Goal: Information Seeking & Learning: Learn about a topic

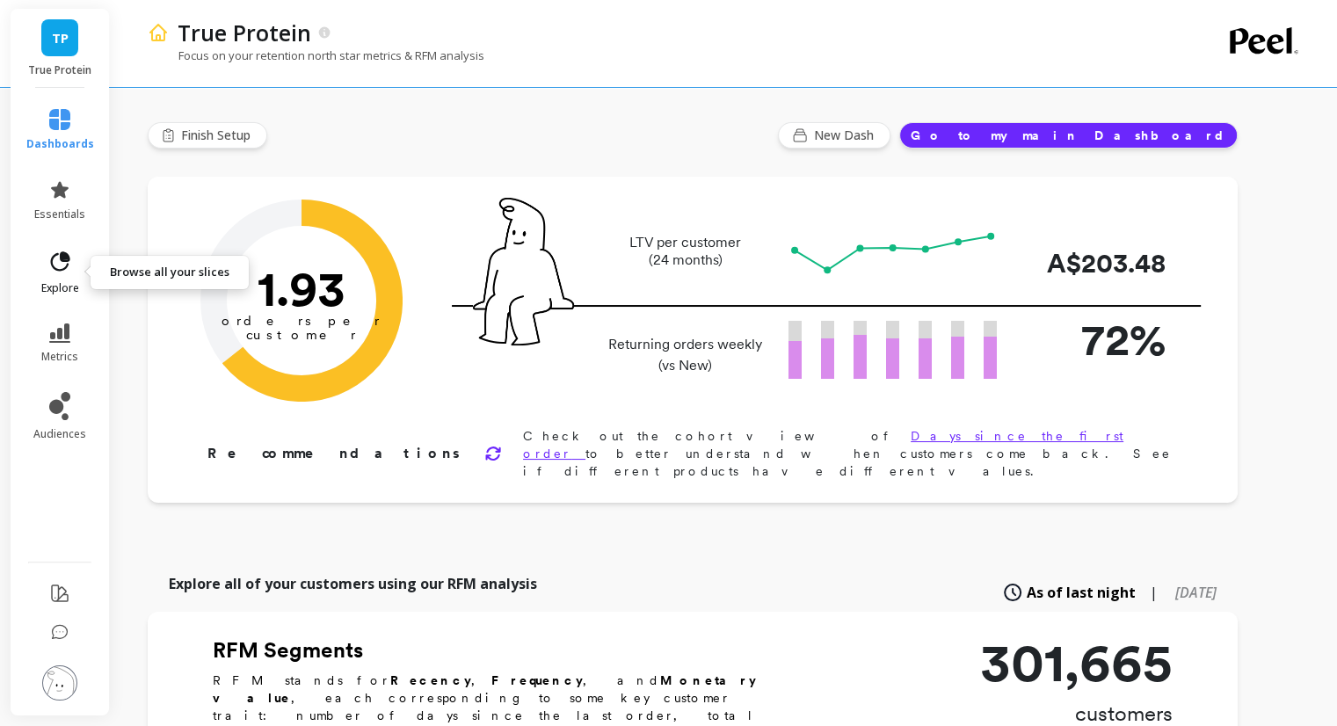
click at [69, 258] on icon at bounding box center [60, 260] width 19 height 19
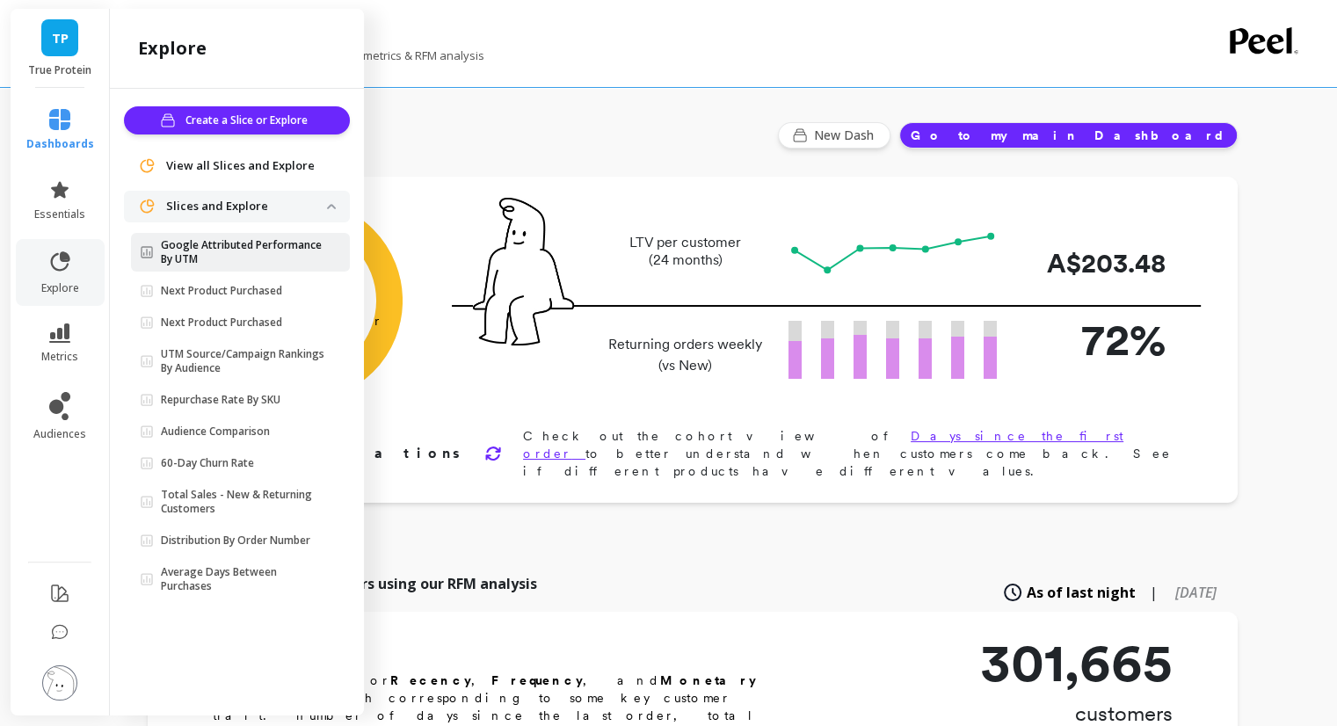
click at [232, 251] on p "Google Attributed Performance By UTM" at bounding box center [244, 252] width 166 height 28
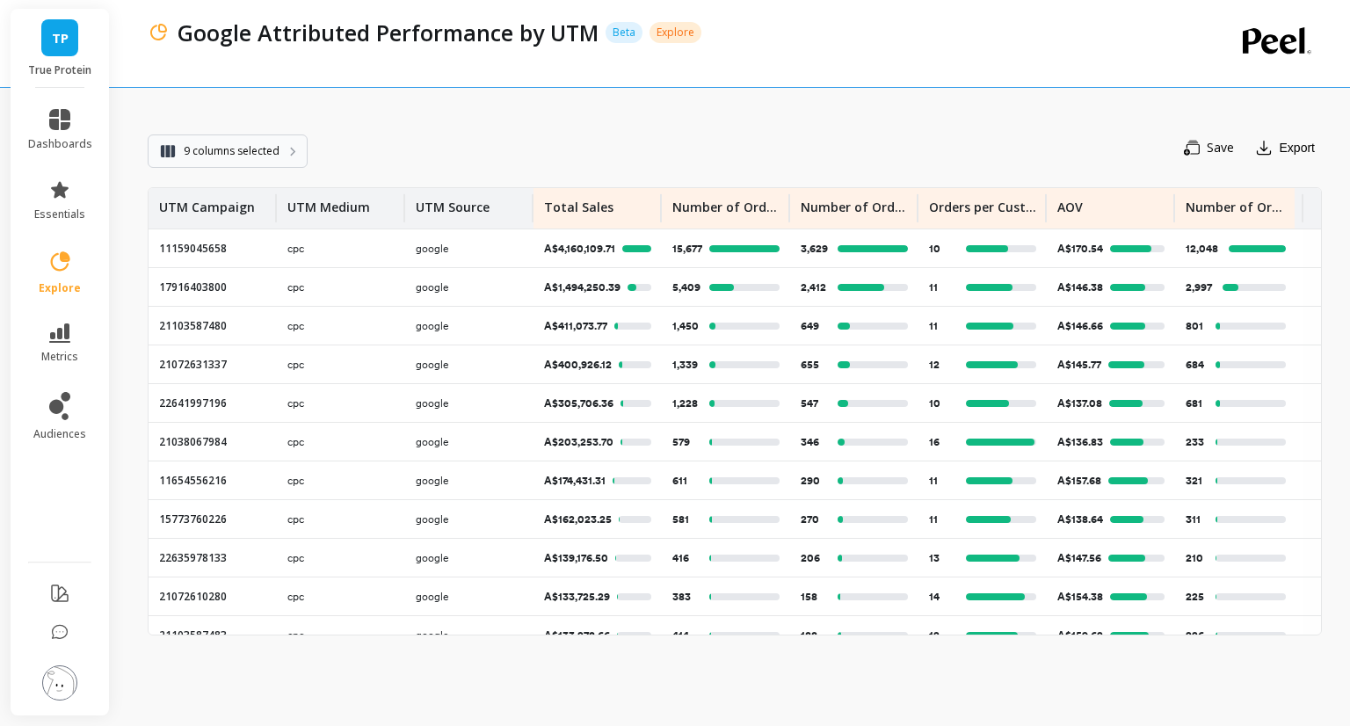
click at [276, 162] on button "9 columns selected" at bounding box center [228, 151] width 160 height 33
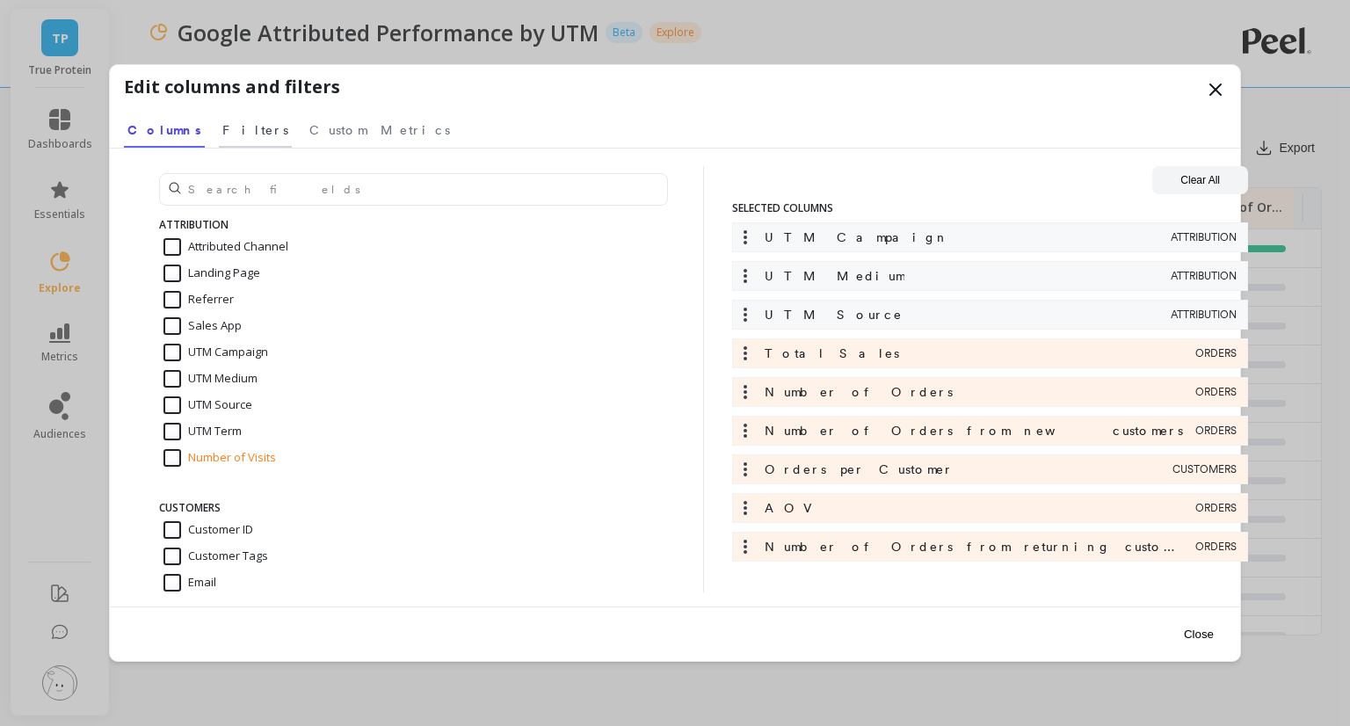
click at [225, 135] on span "Filters" at bounding box center [255, 130] width 66 height 18
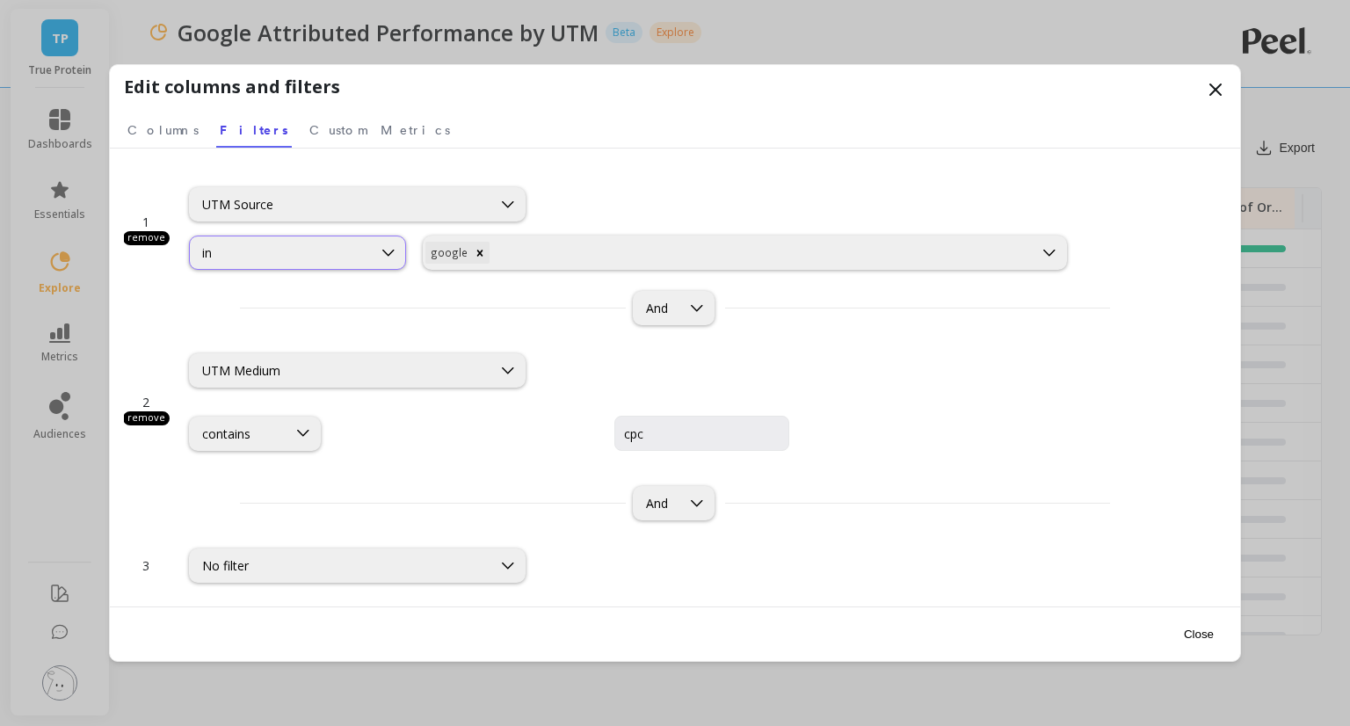
click at [341, 251] on div "in" at bounding box center [280, 252] width 157 height 17
click at [560, 243] on div "google" at bounding box center [728, 252] width 609 height 25
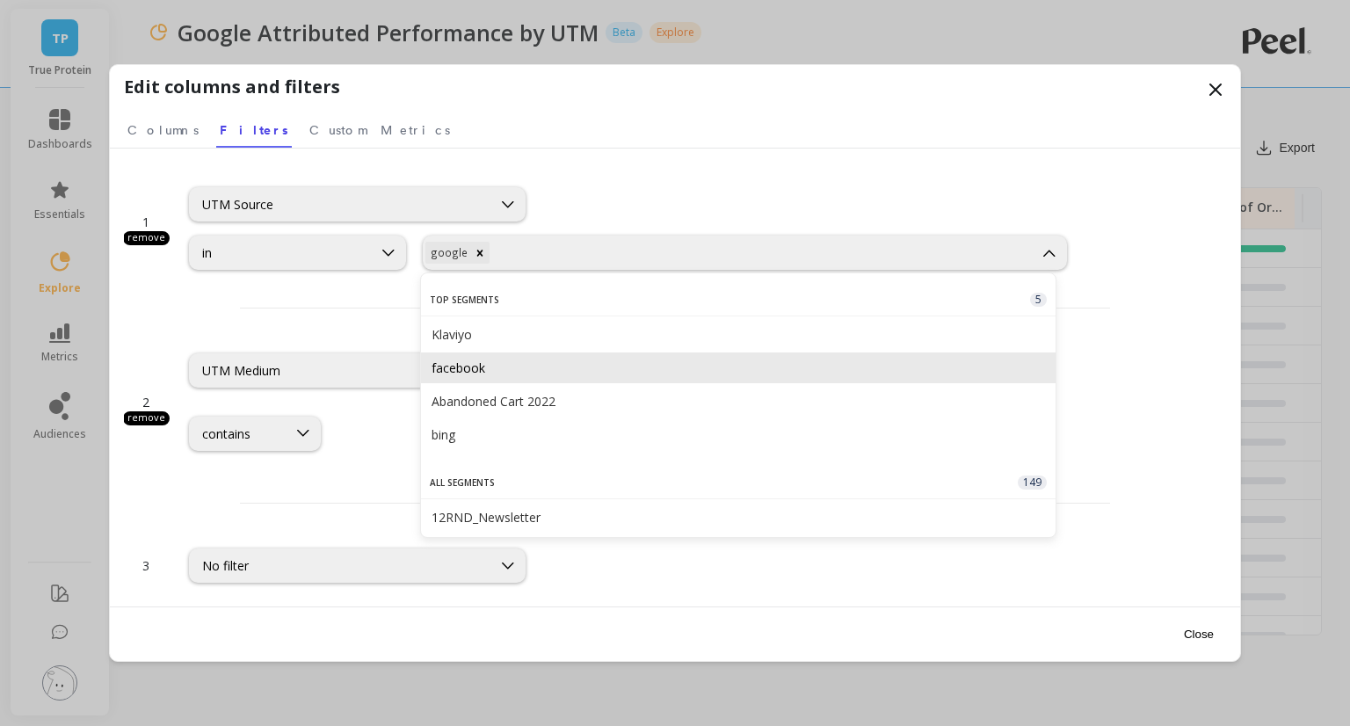
click at [520, 367] on div "facebook" at bounding box center [739, 368] width 614 height 17
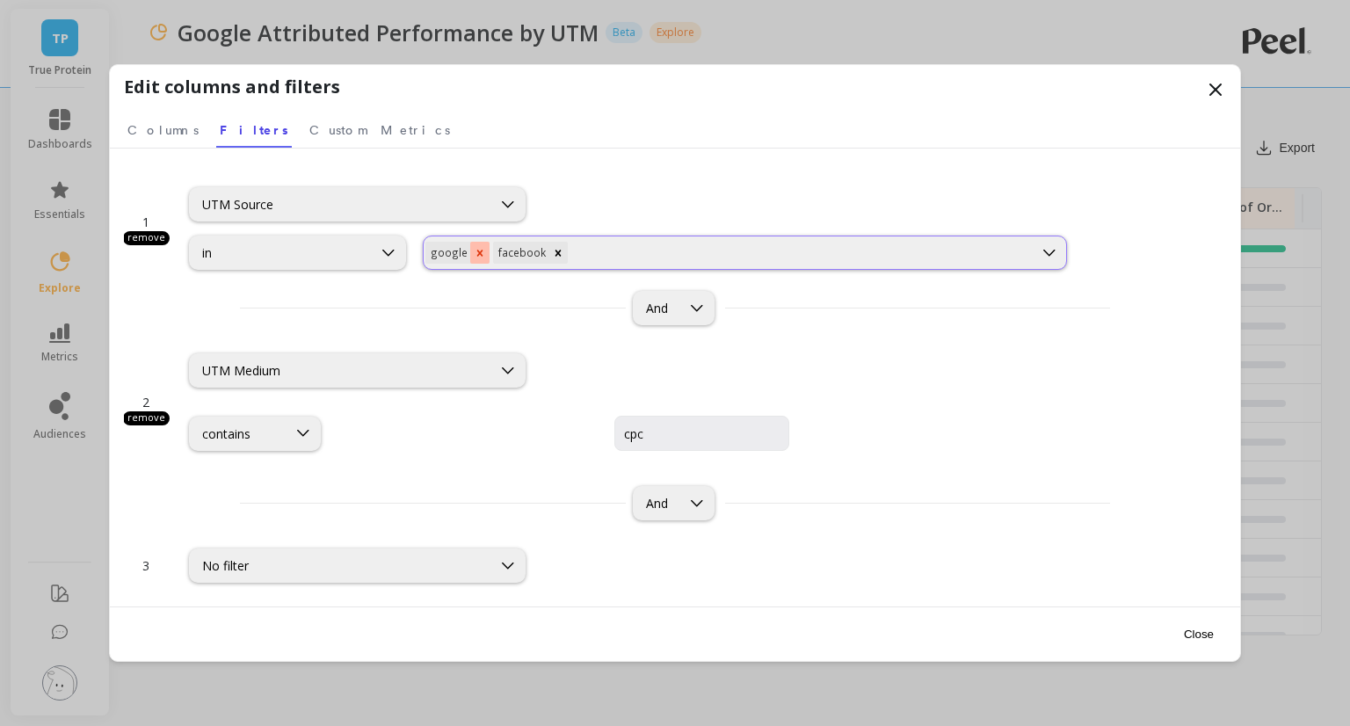
click at [477, 251] on icon "Remove google" at bounding box center [480, 253] width 12 height 12
click at [615, 433] on input "cpc" at bounding box center [702, 433] width 175 height 35
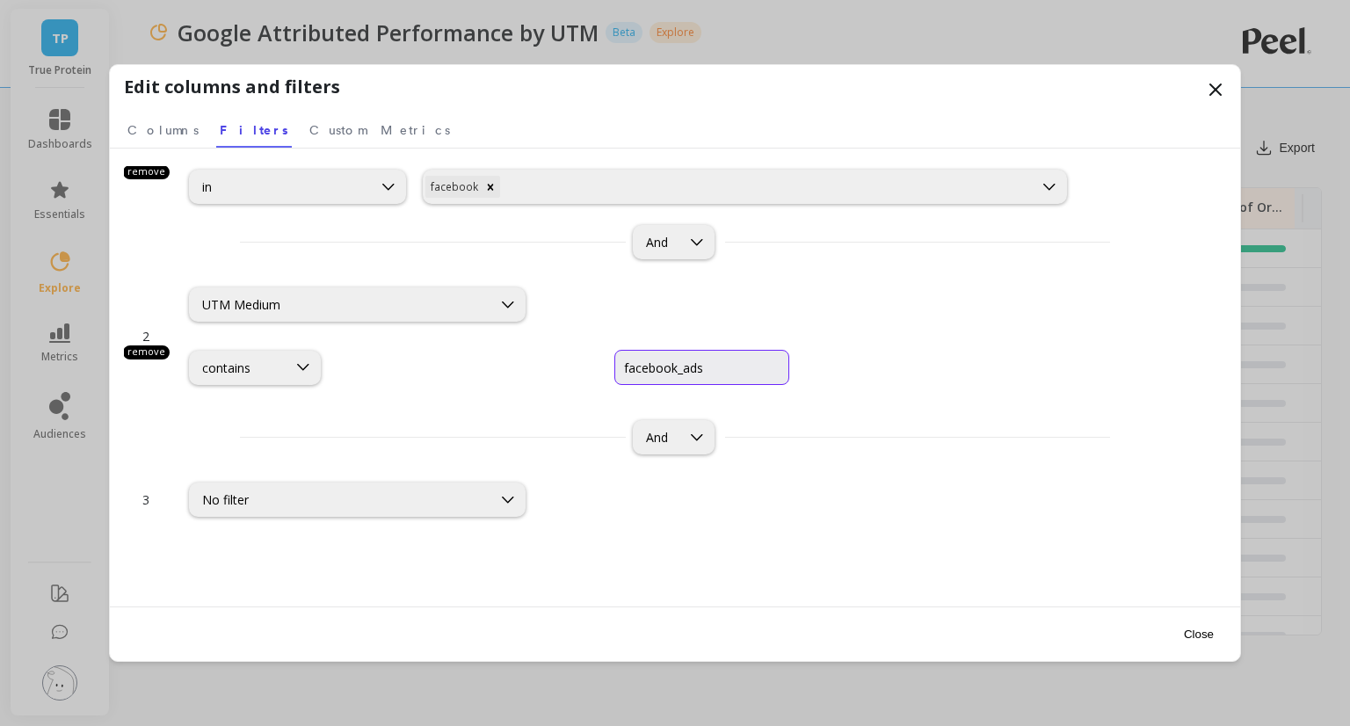
type input "facebook_ads"
click at [1184, 630] on button "Close" at bounding box center [1199, 635] width 40 height 40
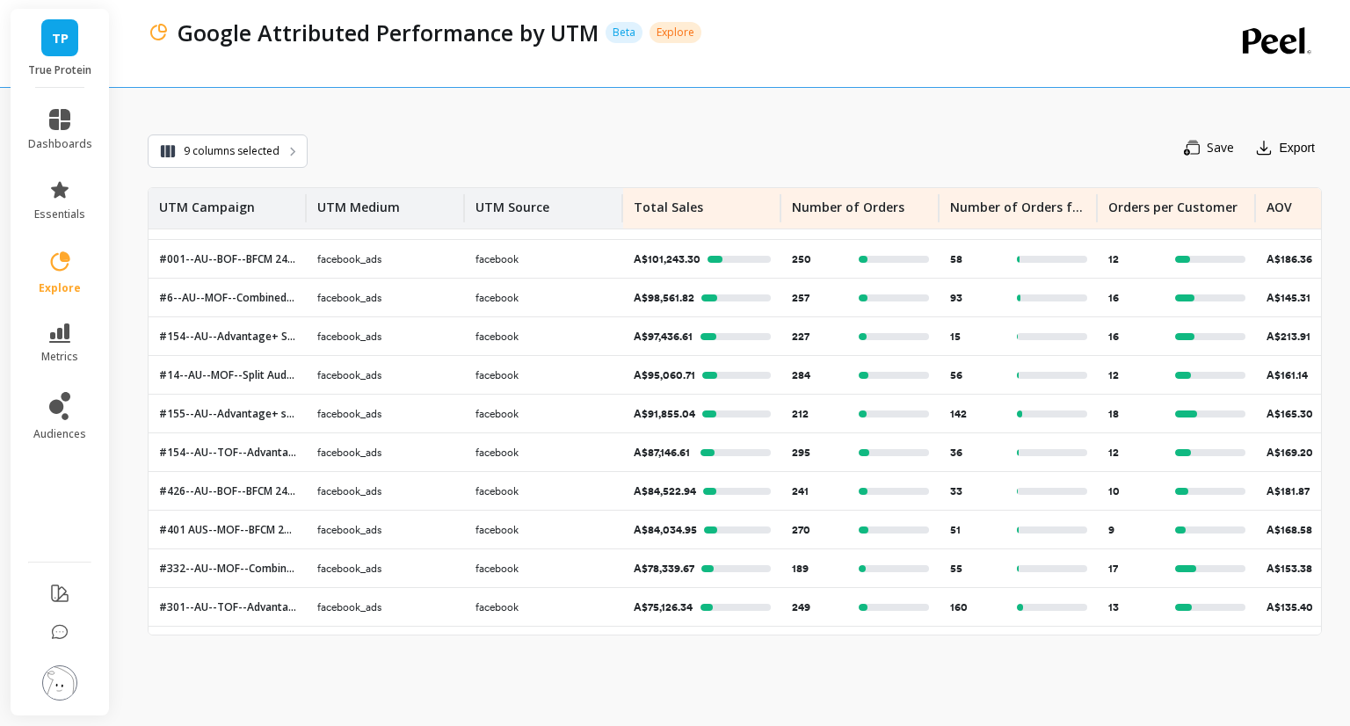
scroll to position [0, 0]
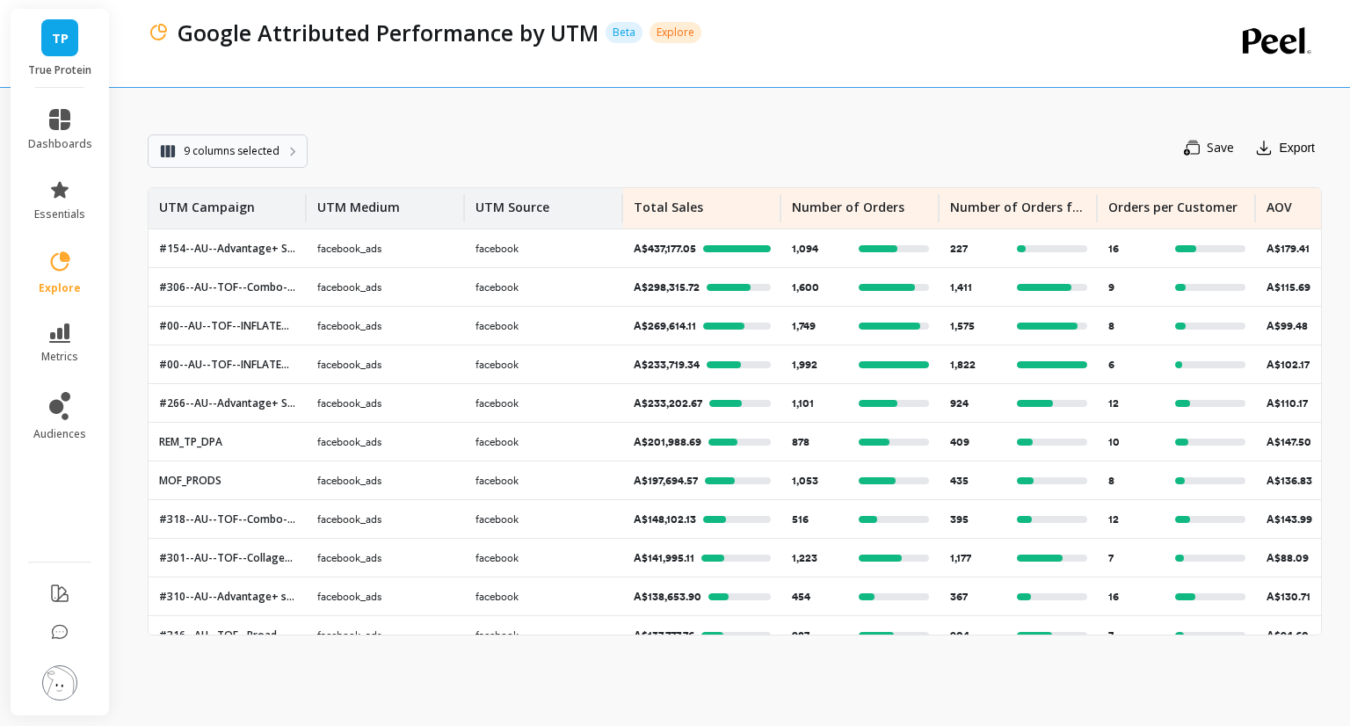
click at [274, 154] on span "9 columns selected" at bounding box center [232, 151] width 96 height 18
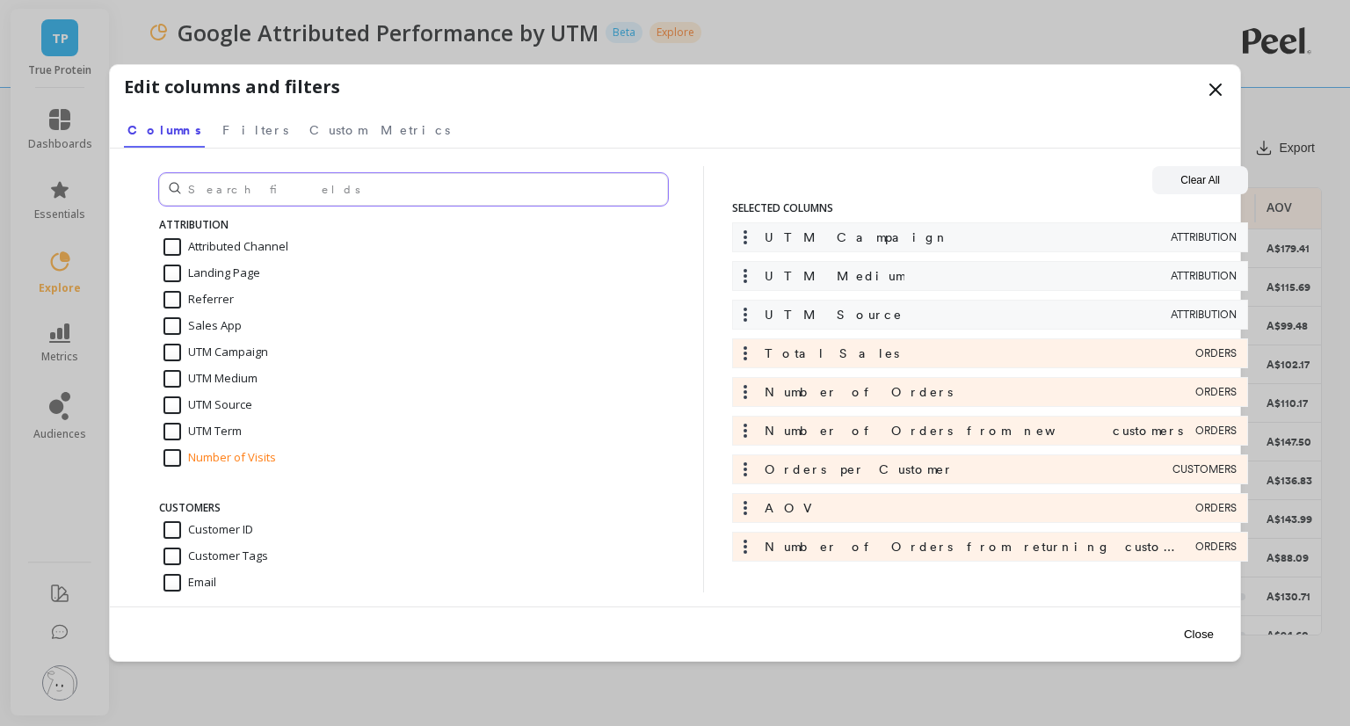
click at [243, 184] on input "text" at bounding box center [413, 189] width 509 height 33
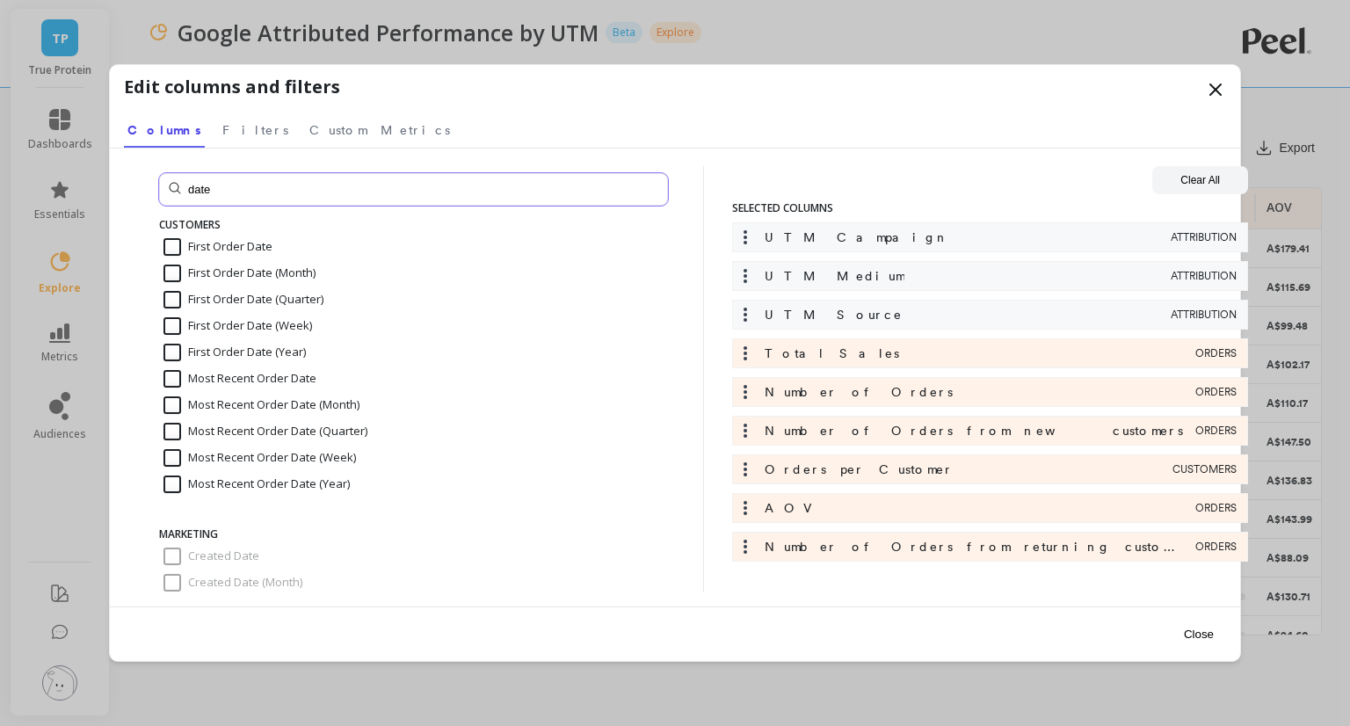
click at [195, 196] on input "date" at bounding box center [413, 189] width 509 height 33
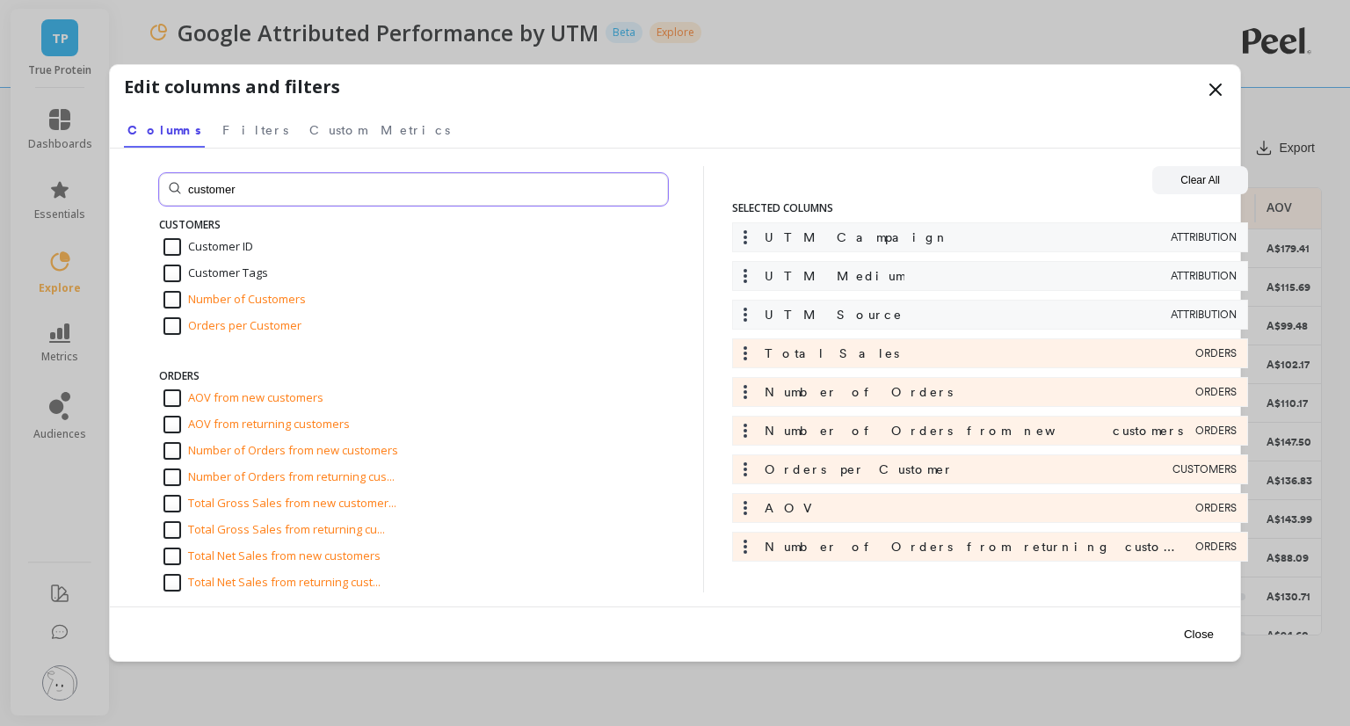
click at [244, 181] on input "customer" at bounding box center [413, 189] width 509 height 33
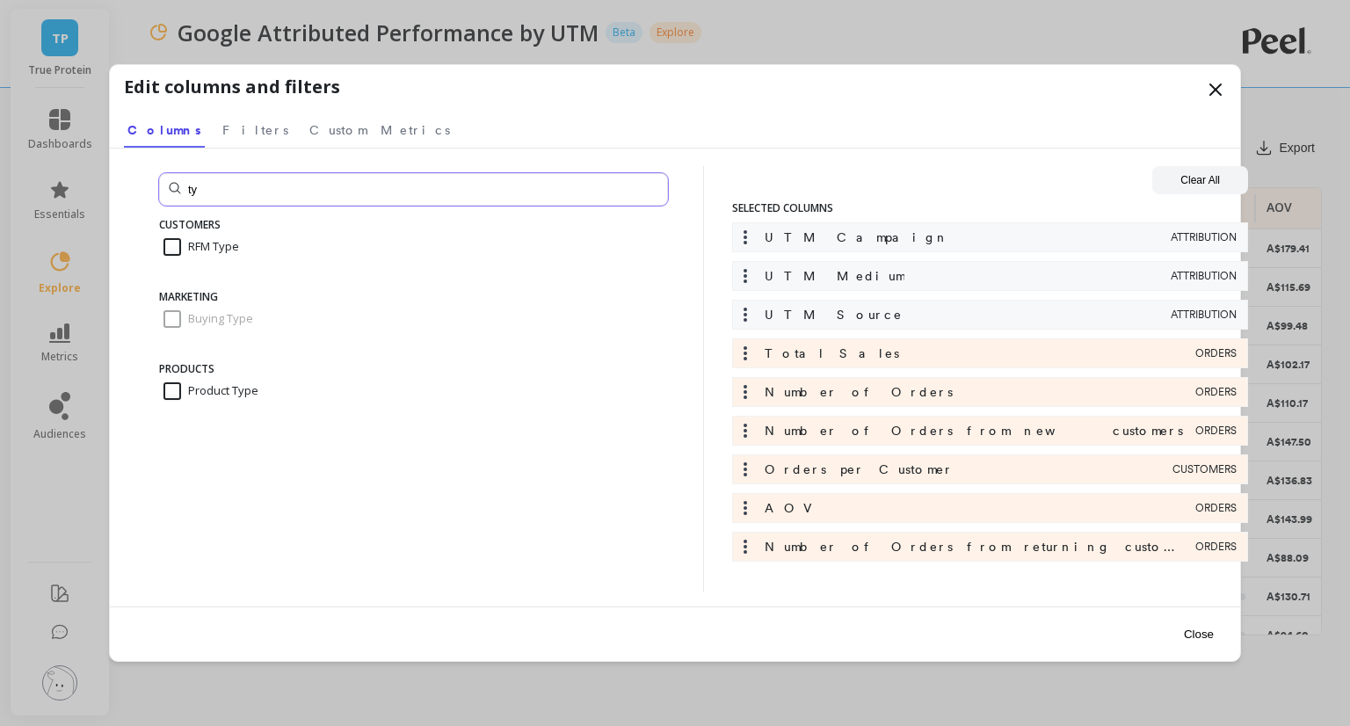
type input "t"
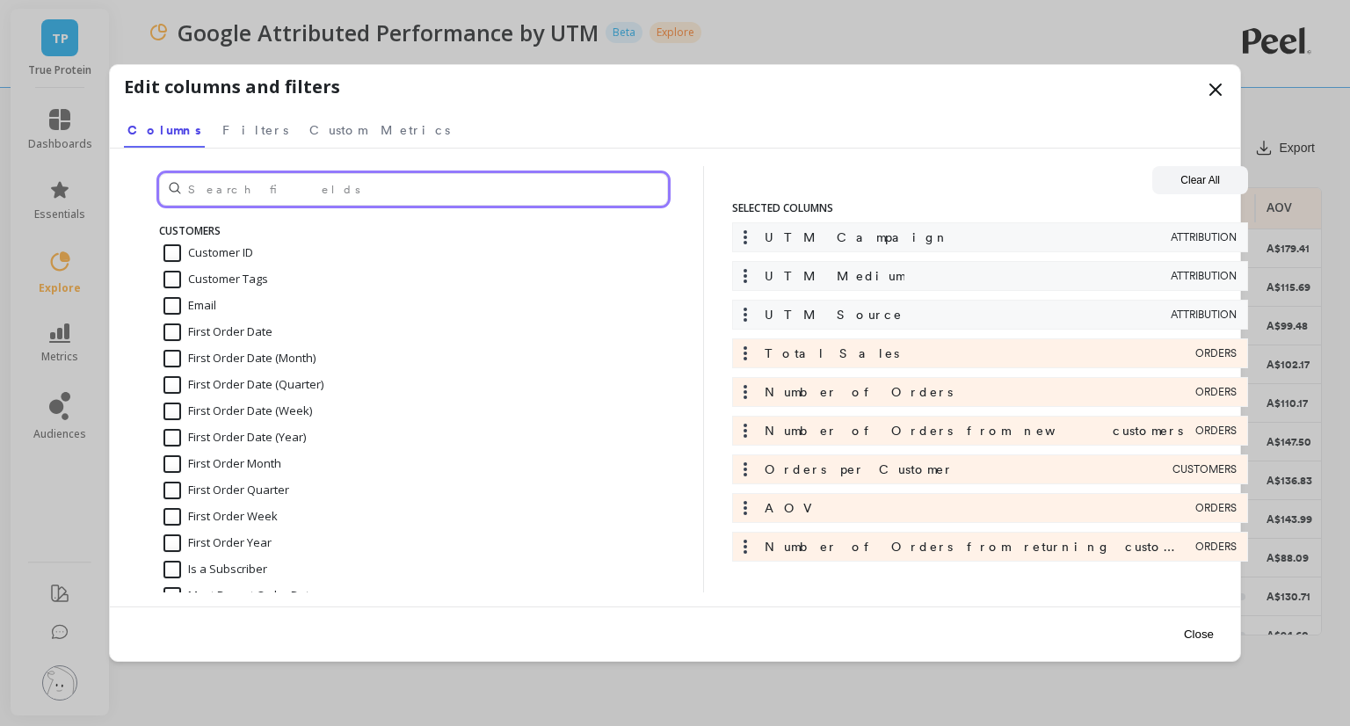
scroll to position [280, 0]
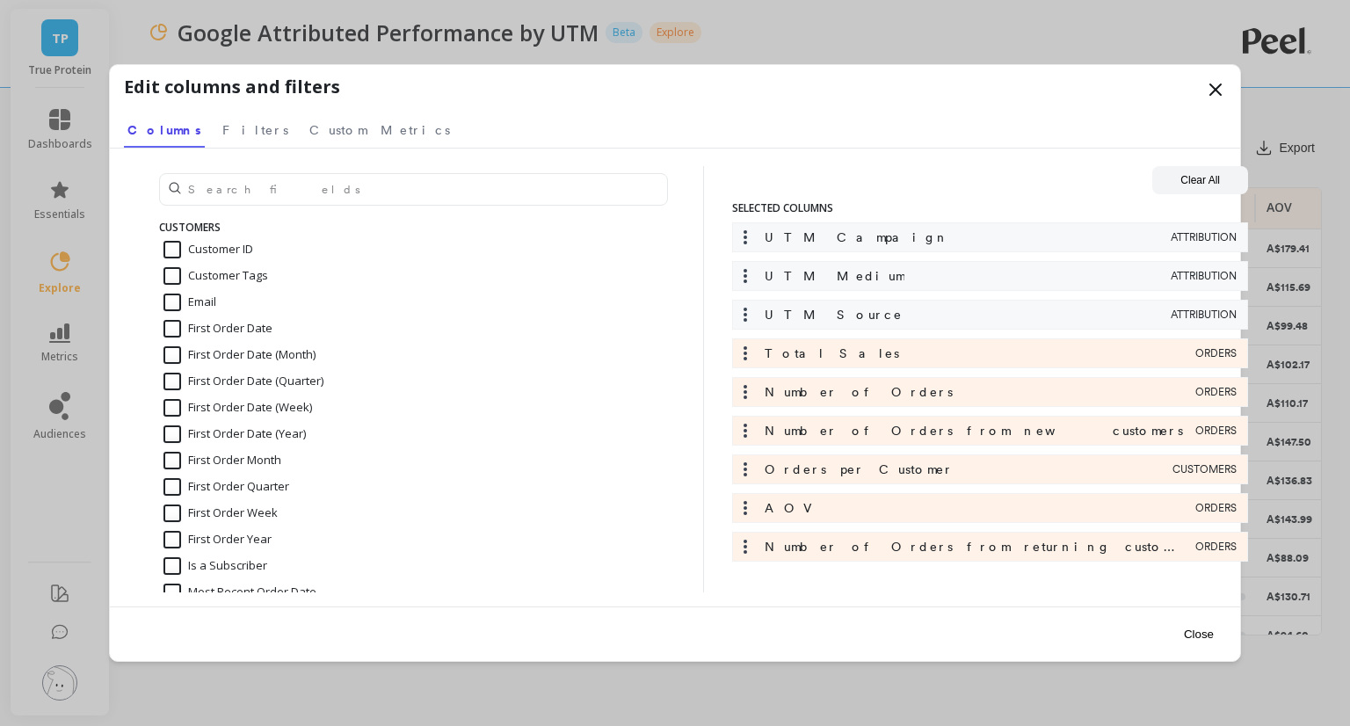
click at [239, 263] on div "Customer Tags" at bounding box center [413, 276] width 509 height 26
checkbox input "true"
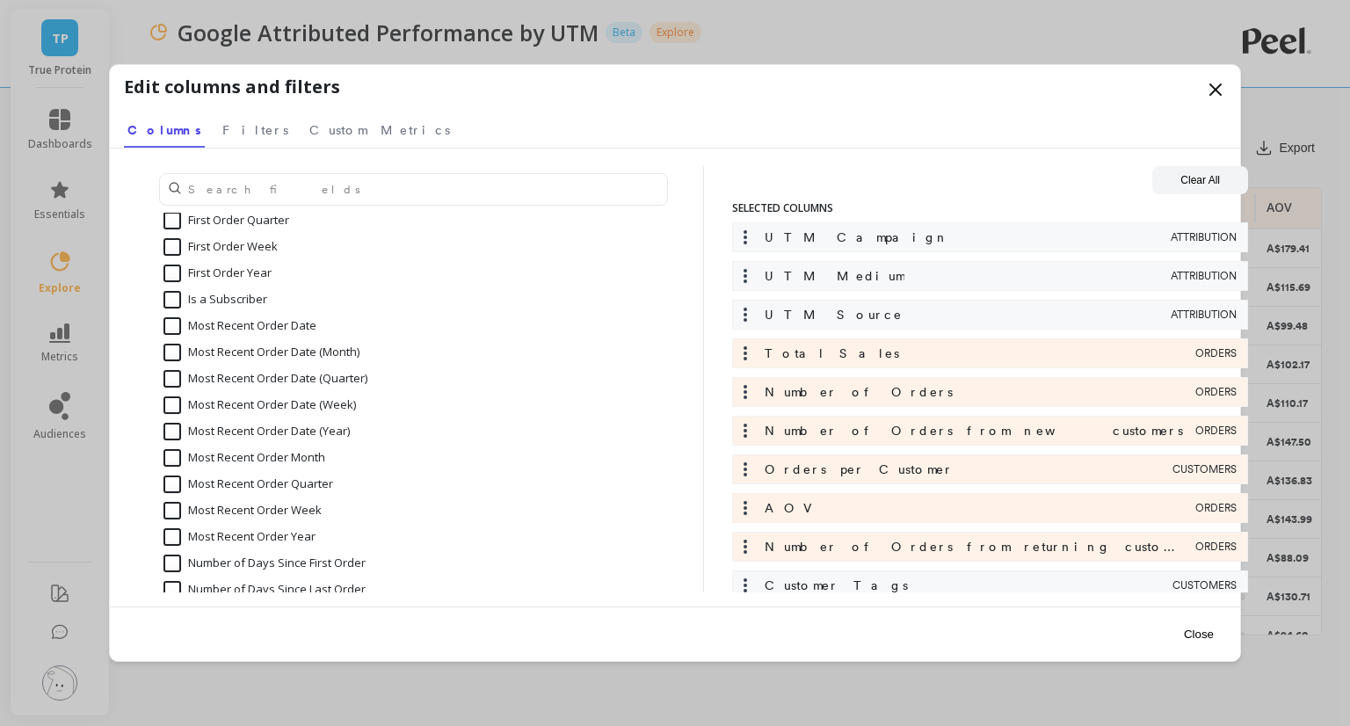
scroll to position [548, 0]
click at [1185, 638] on button "Close" at bounding box center [1199, 635] width 40 height 40
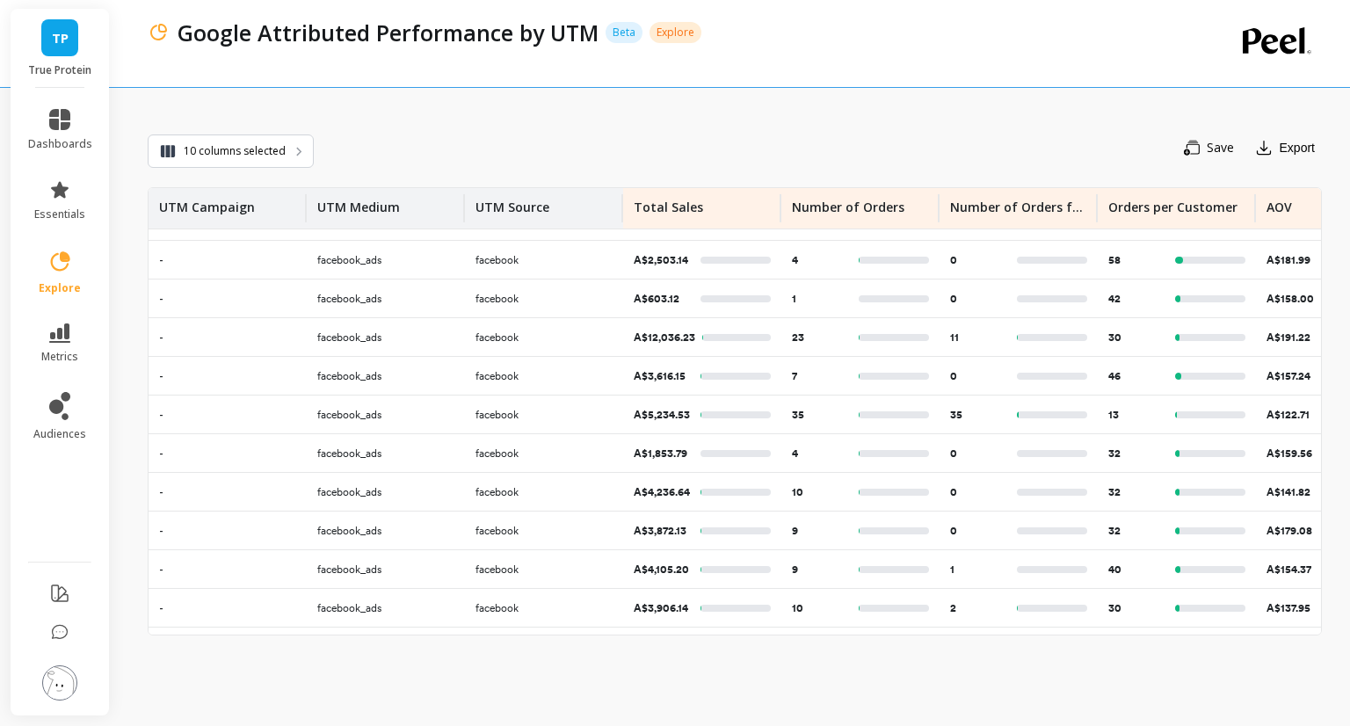
scroll to position [111, 0]
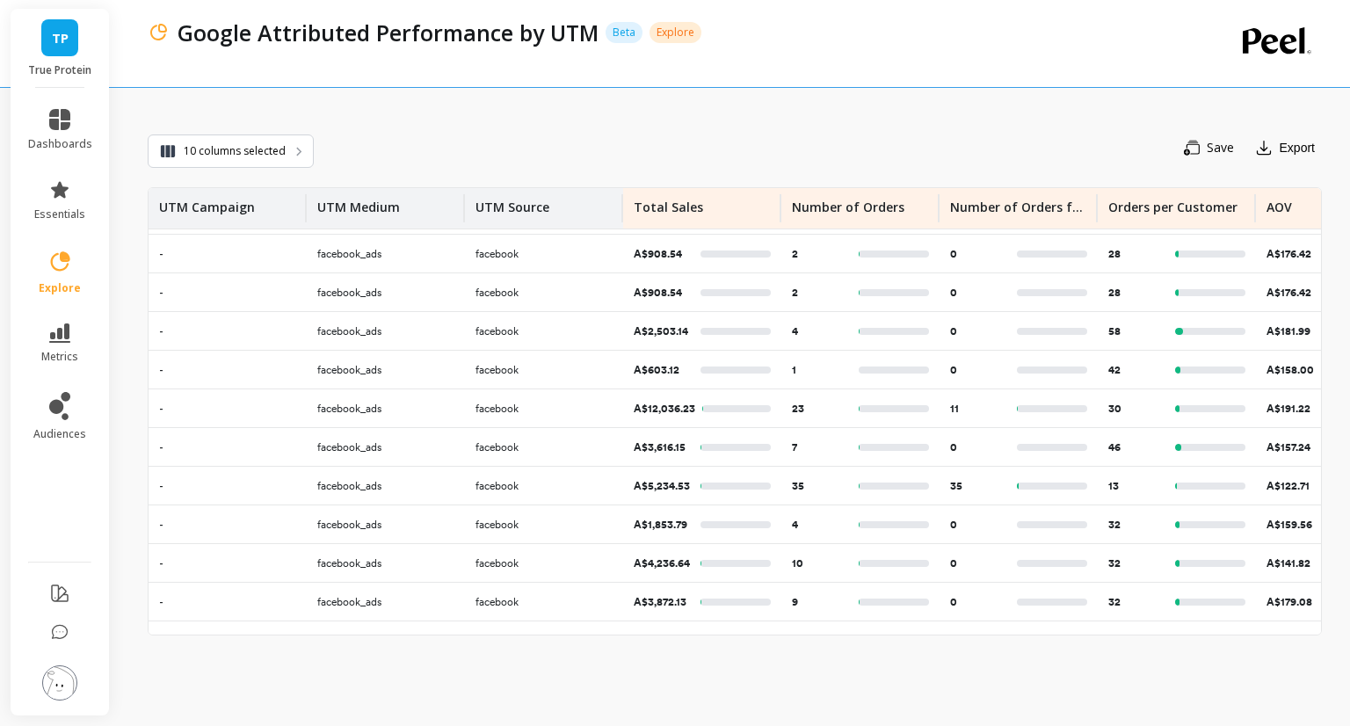
click at [273, 206] on div "UTM Campaign" at bounding box center [227, 208] width 137 height 40
click at [236, 275] on span "Sort Descending" at bounding box center [236, 286] width 160 height 28
click at [833, 129] on div "Save Export" at bounding box center [818, 147] width 1008 height 37
click at [844, 212] on p "Number of Orders" at bounding box center [848, 202] width 113 height 28
click at [833, 277] on span "Sort Descending" at bounding box center [852, 286] width 160 height 28
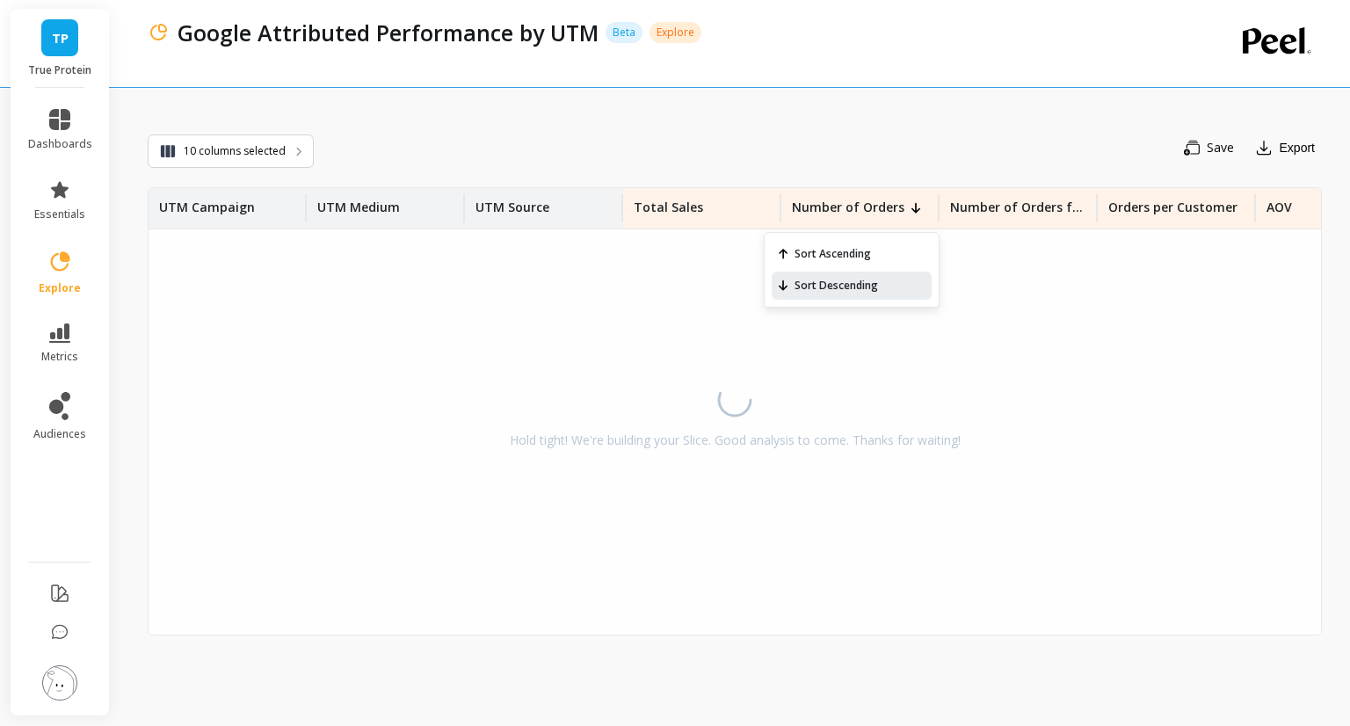
scroll to position [55, 0]
click at [906, 157] on div "Save Export" at bounding box center [818, 147] width 1008 height 37
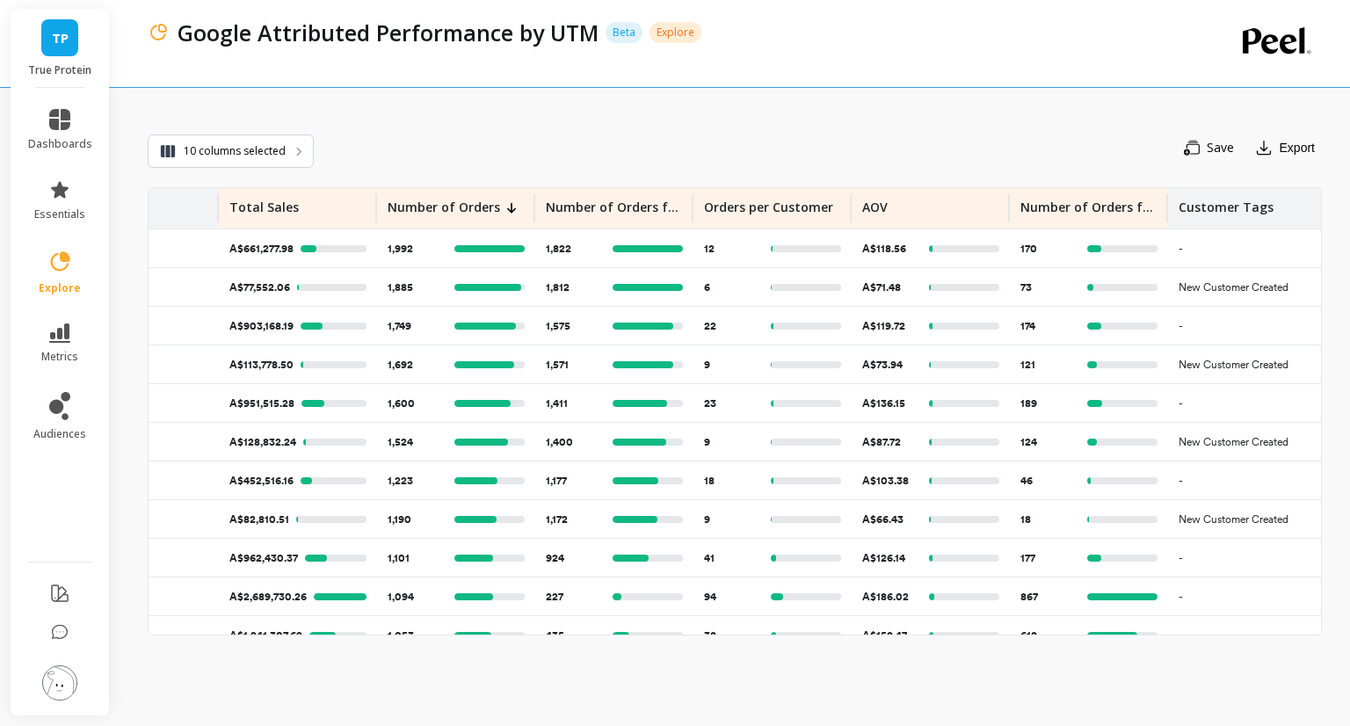
scroll to position [0, 422]
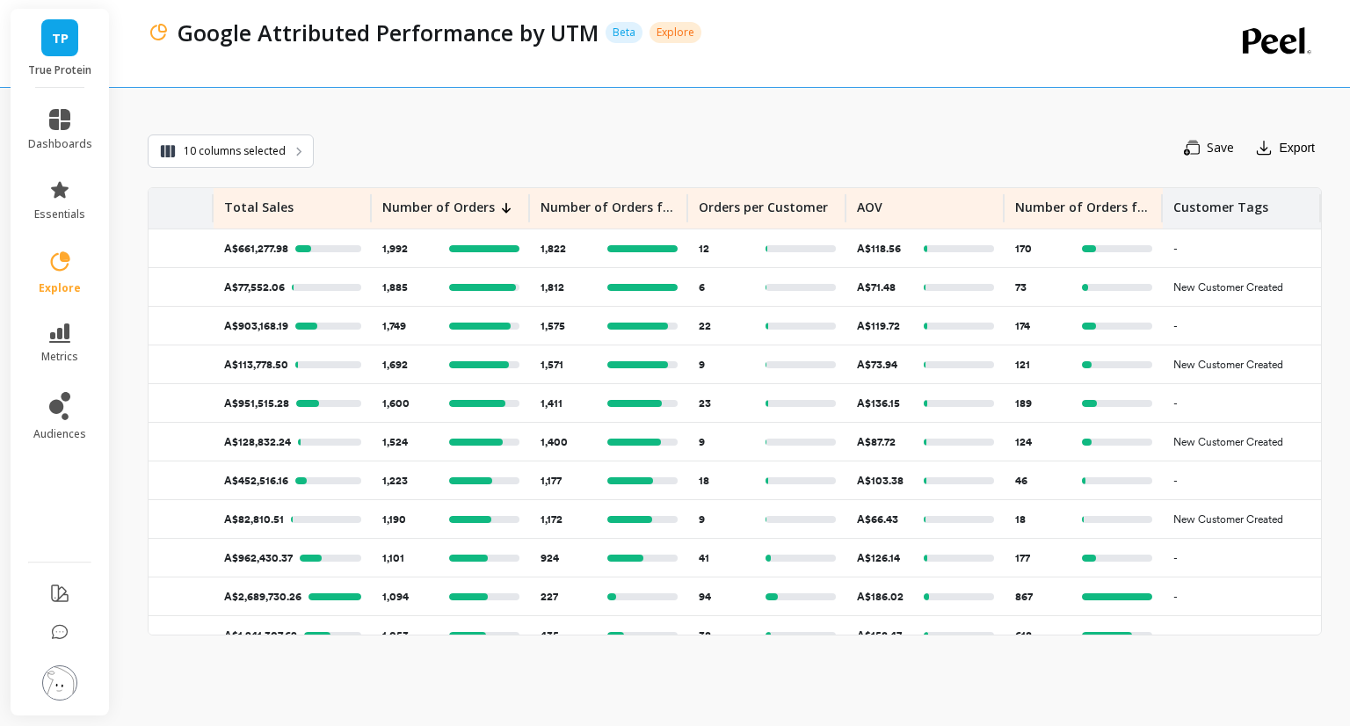
click at [1104, 62] on div "Google Attributed Performance by UTM Beta Explore" at bounding box center [659, 43] width 1023 height 87
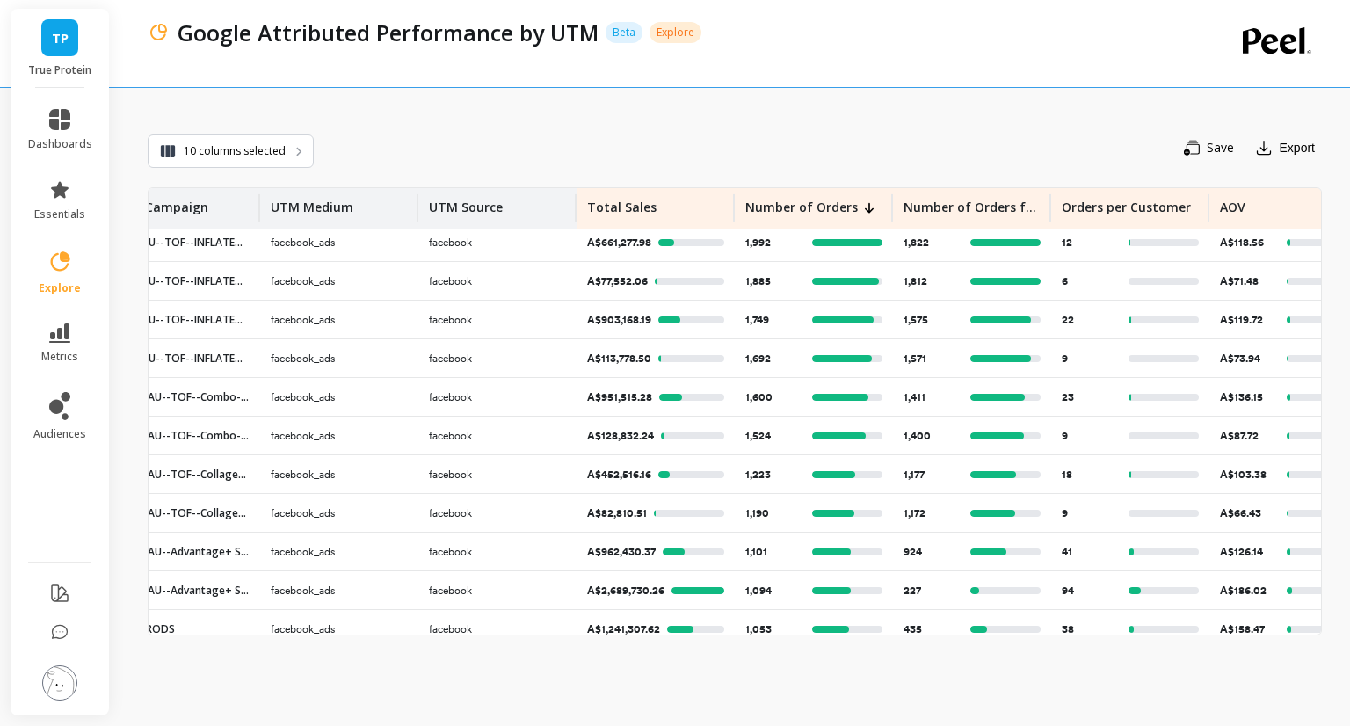
scroll to position [6, 0]
